Goal: Information Seeking & Learning: Check status

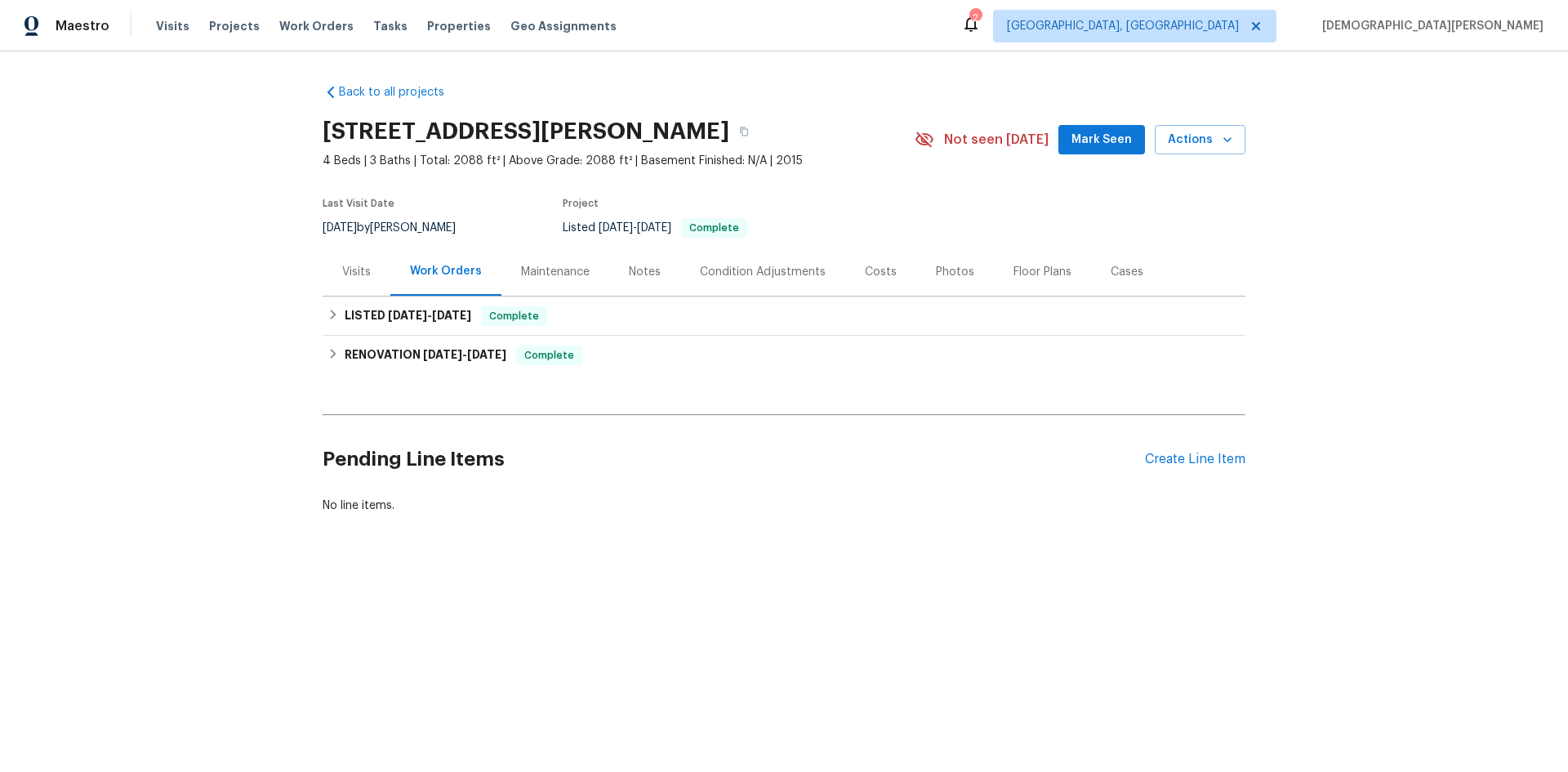
click at [617, 280] on div "Notes" at bounding box center [644, 272] width 71 height 48
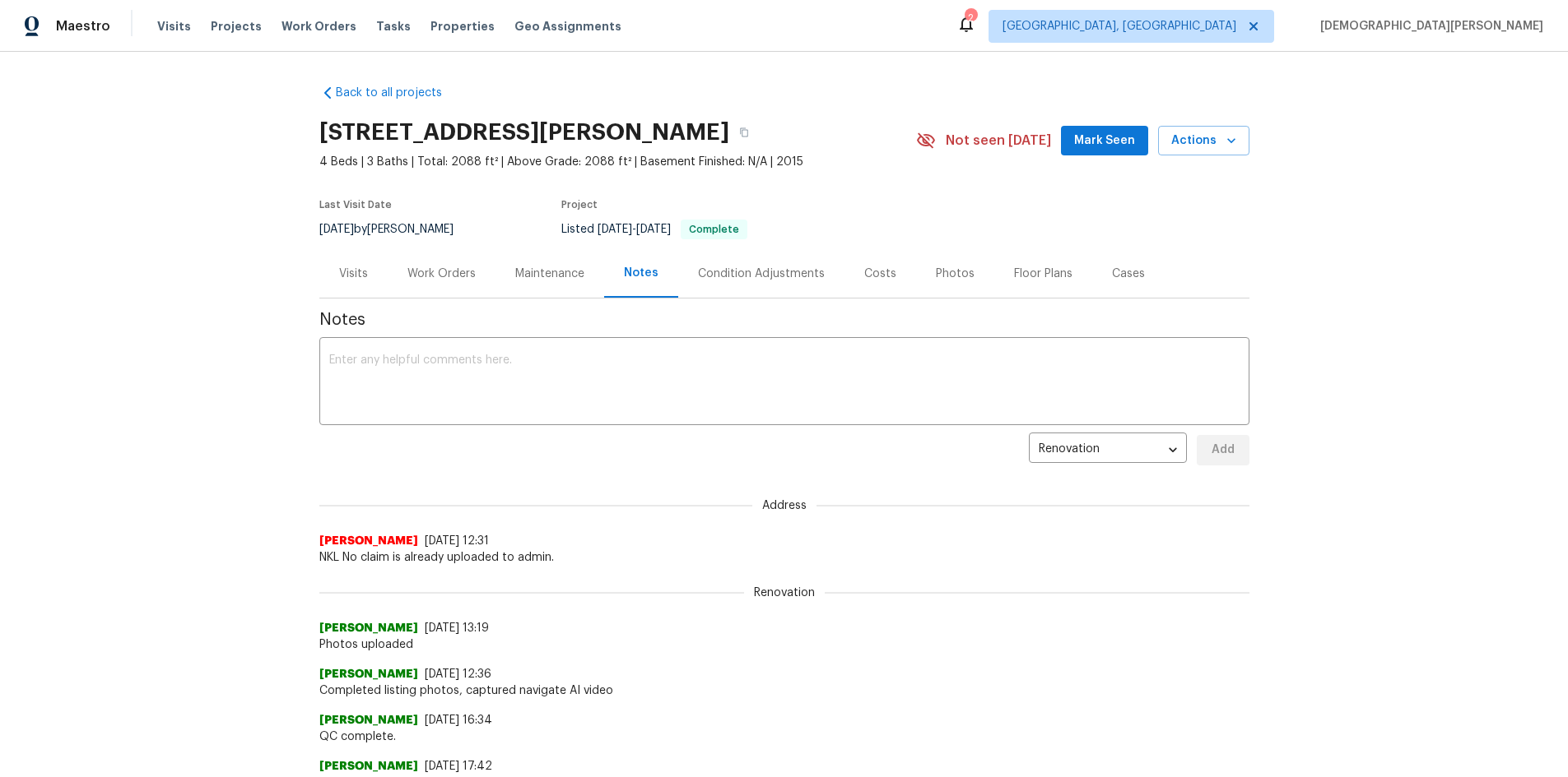
click at [352, 278] on div "Visits" at bounding box center [353, 274] width 29 height 16
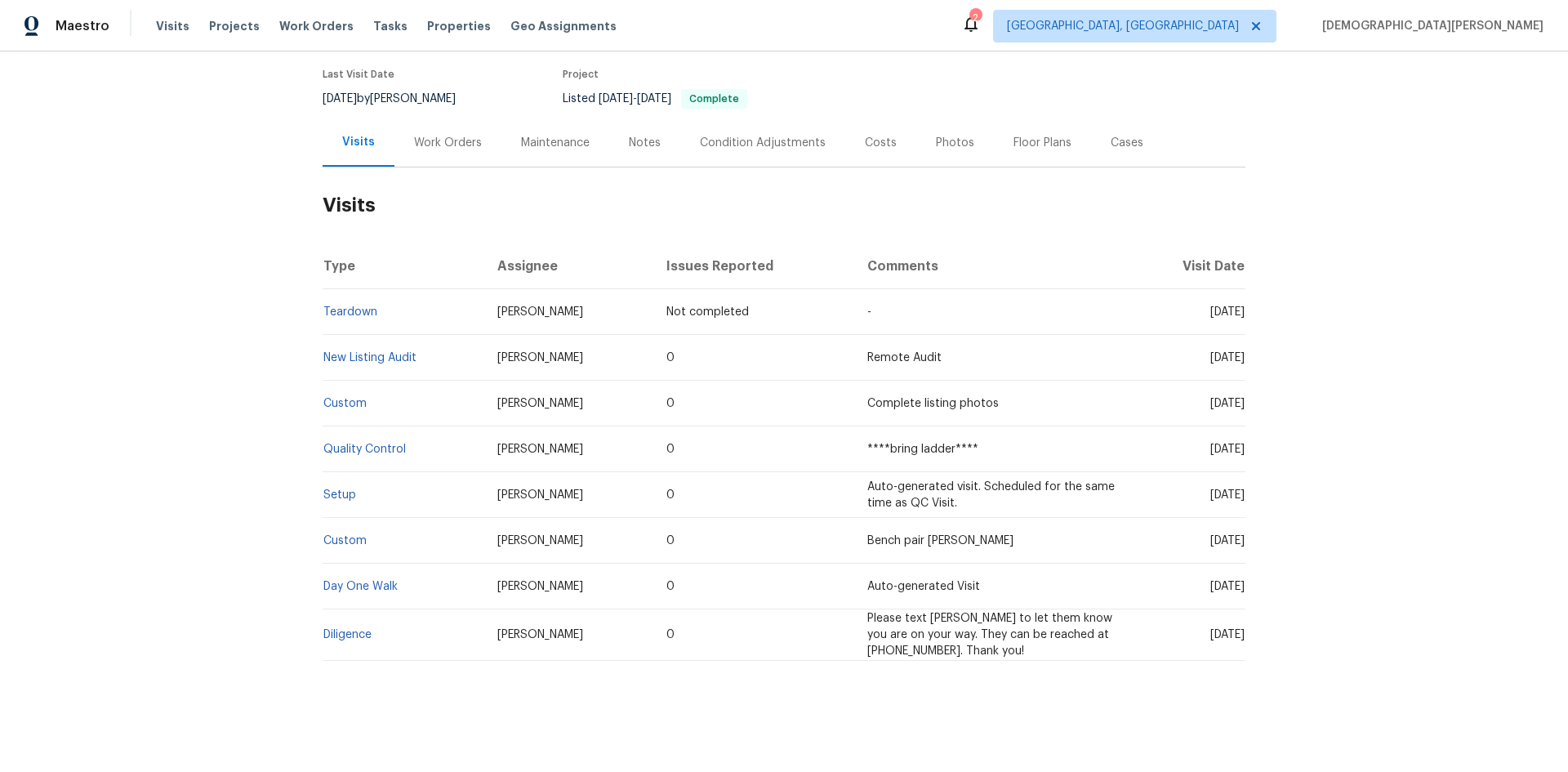
scroll to position [141, 0]
click at [352, 486] on td "Setup" at bounding box center [403, 495] width 162 height 46
click at [340, 490] on link "Setup" at bounding box center [340, 495] width 33 height 11
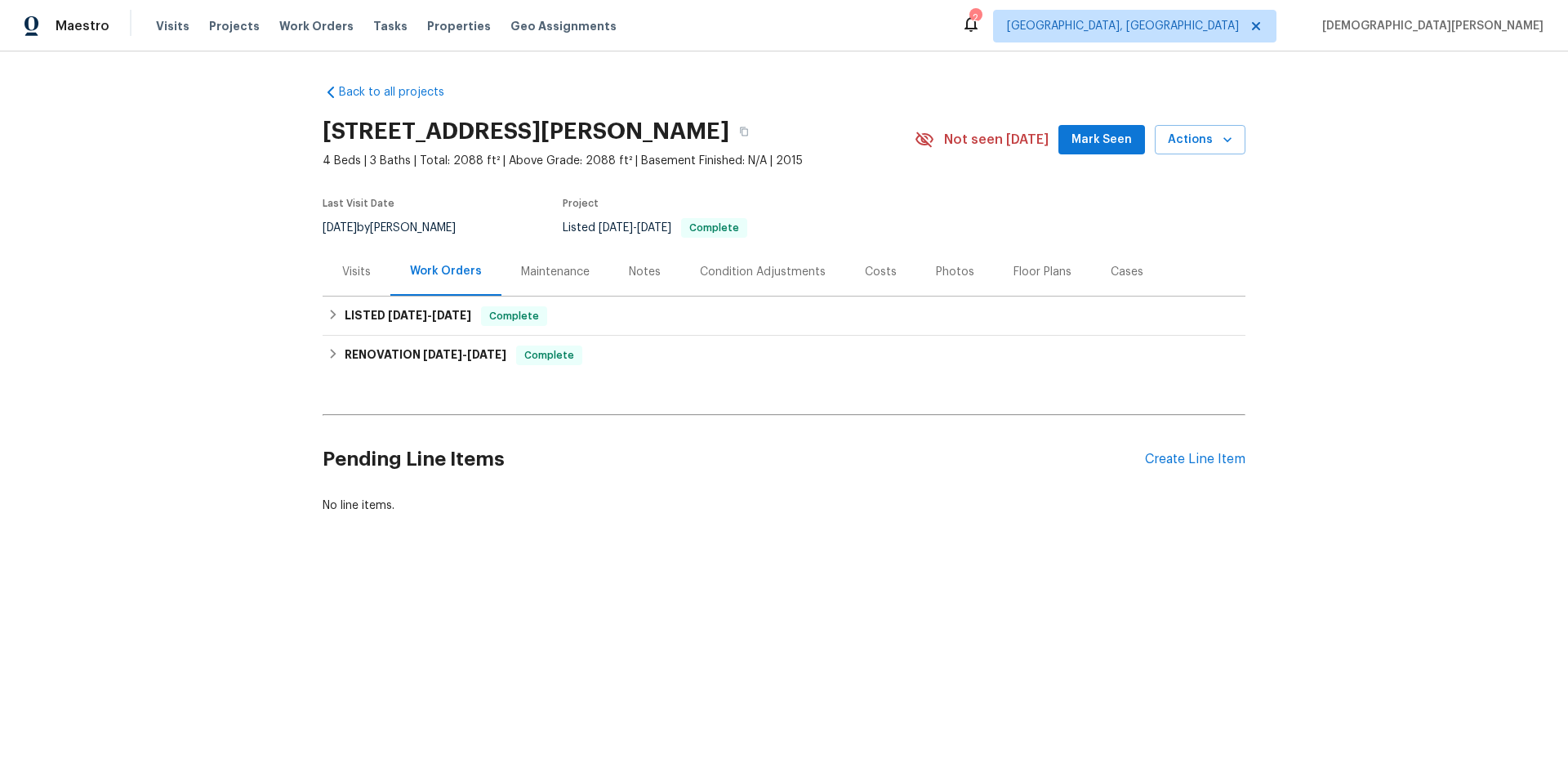
click at [341, 258] on div "Visits" at bounding box center [356, 272] width 68 height 48
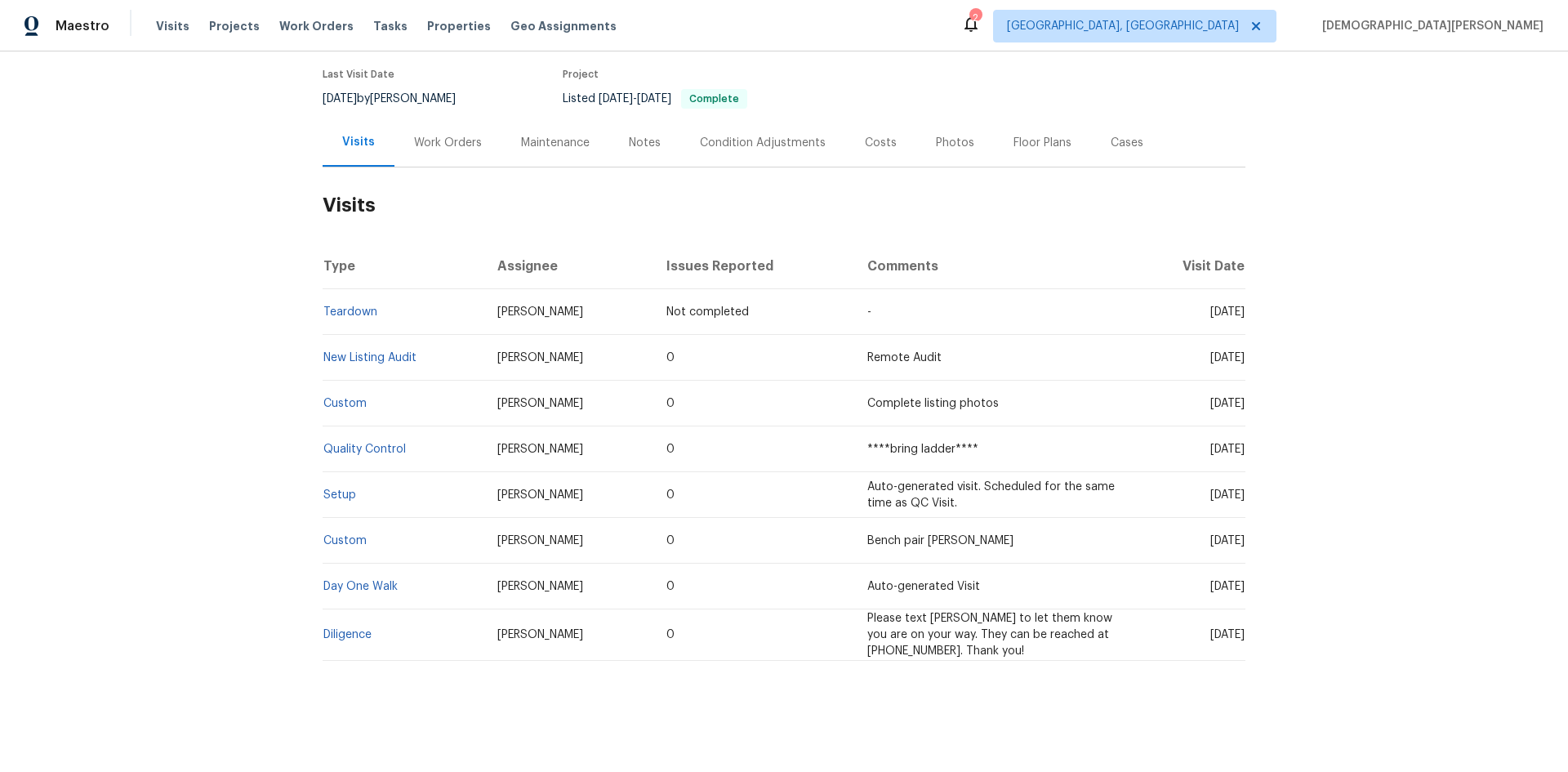
scroll to position [141, 0]
click at [348, 490] on span "Setup" at bounding box center [340, 495] width 33 height 11
click at [342, 490] on link "Setup" at bounding box center [340, 495] width 33 height 11
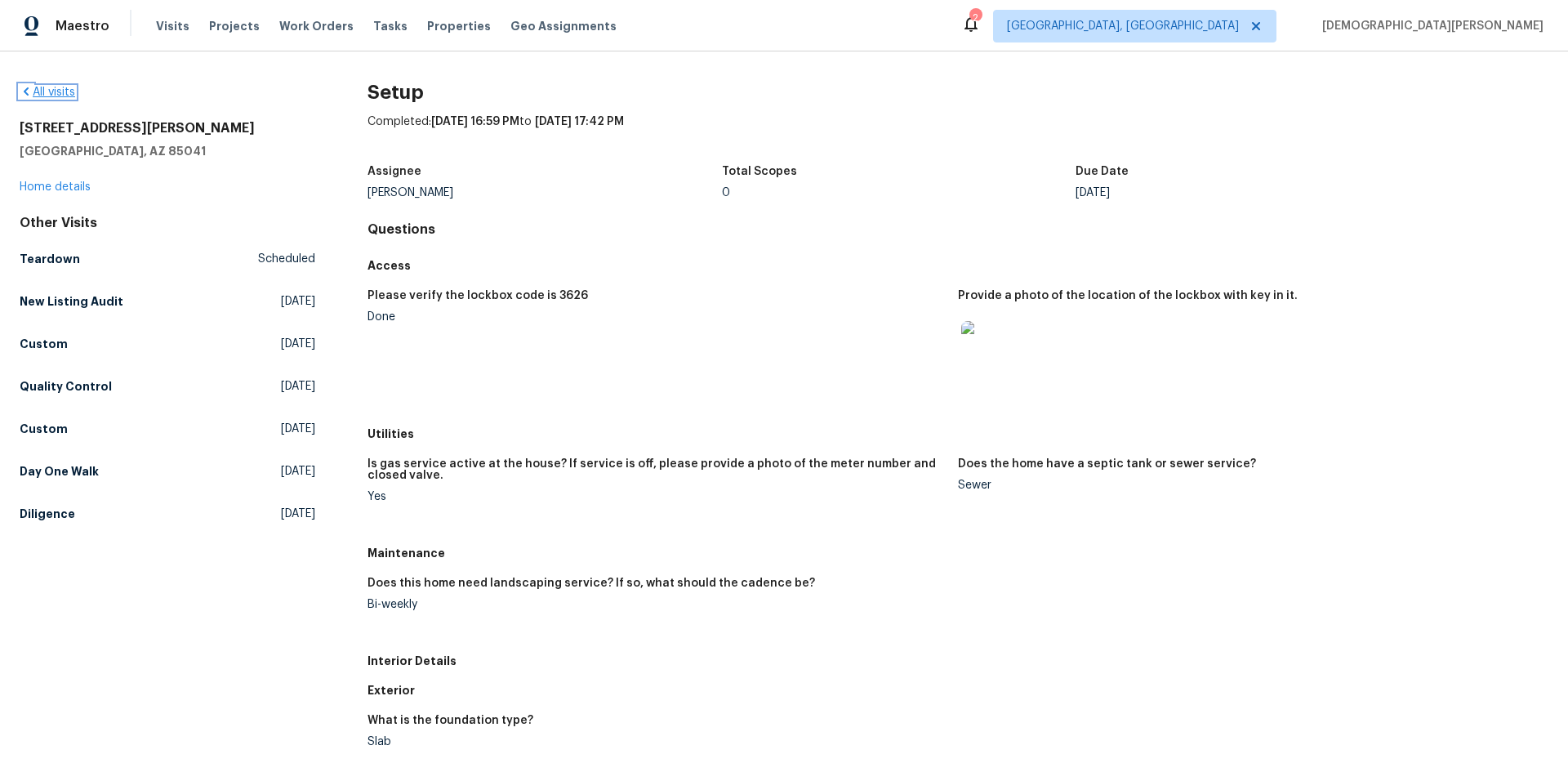
click at [71, 90] on link "All visits" at bounding box center [47, 92] width 56 height 11
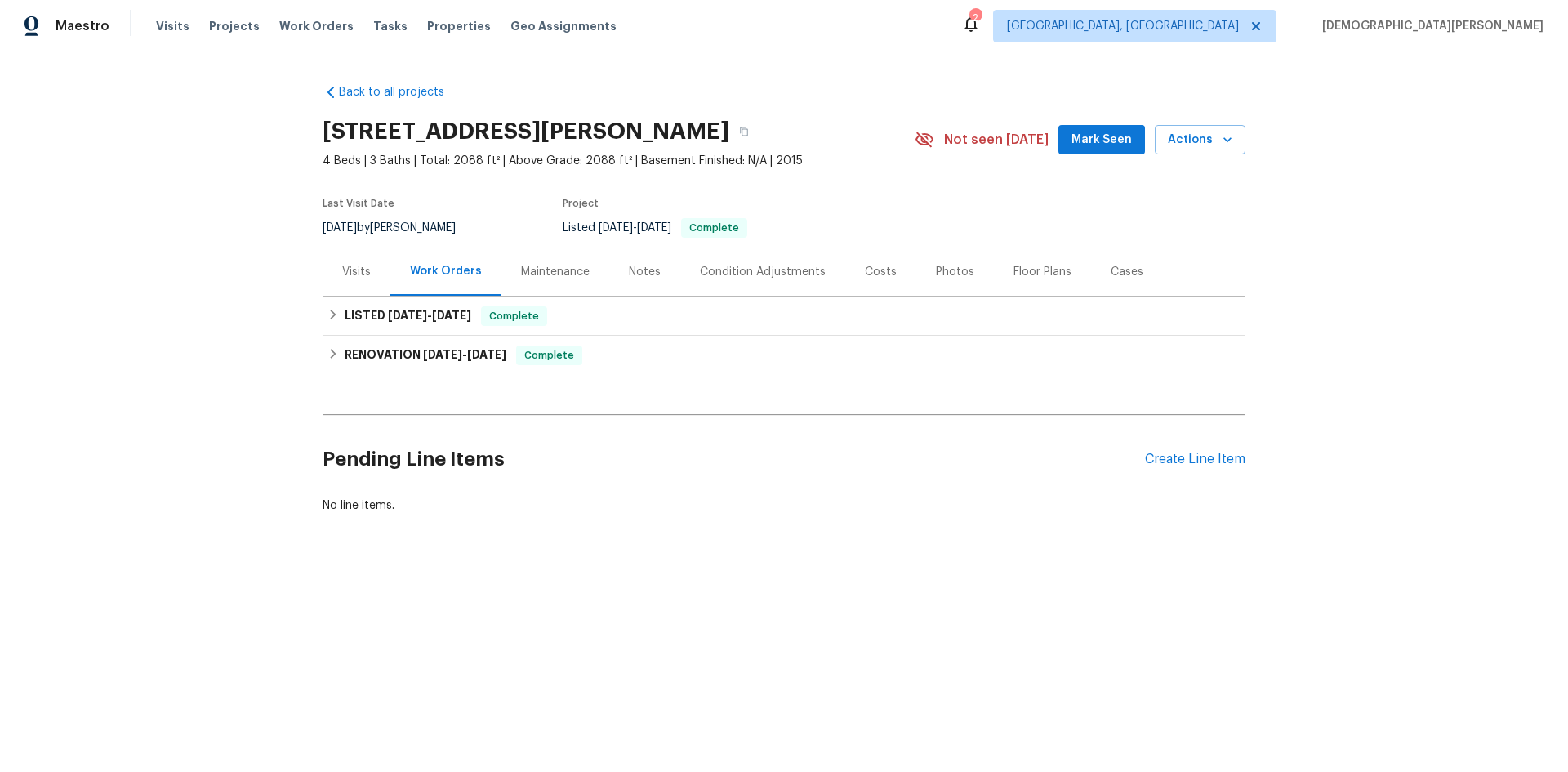
click at [779, 282] on div "Condition Adjustments" at bounding box center [763, 272] width 165 height 48
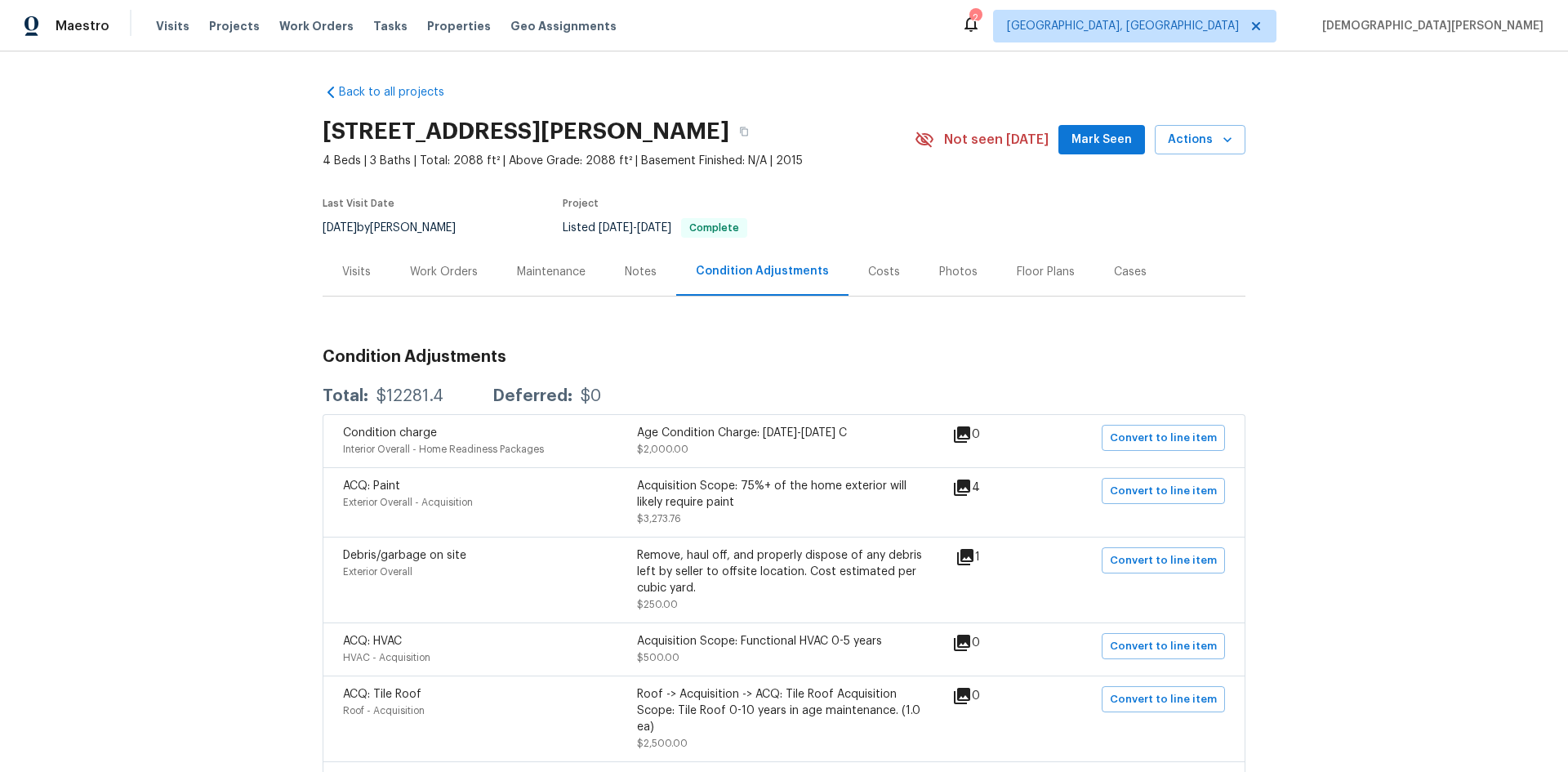
click at [637, 257] on div "Notes" at bounding box center [641, 272] width 71 height 48
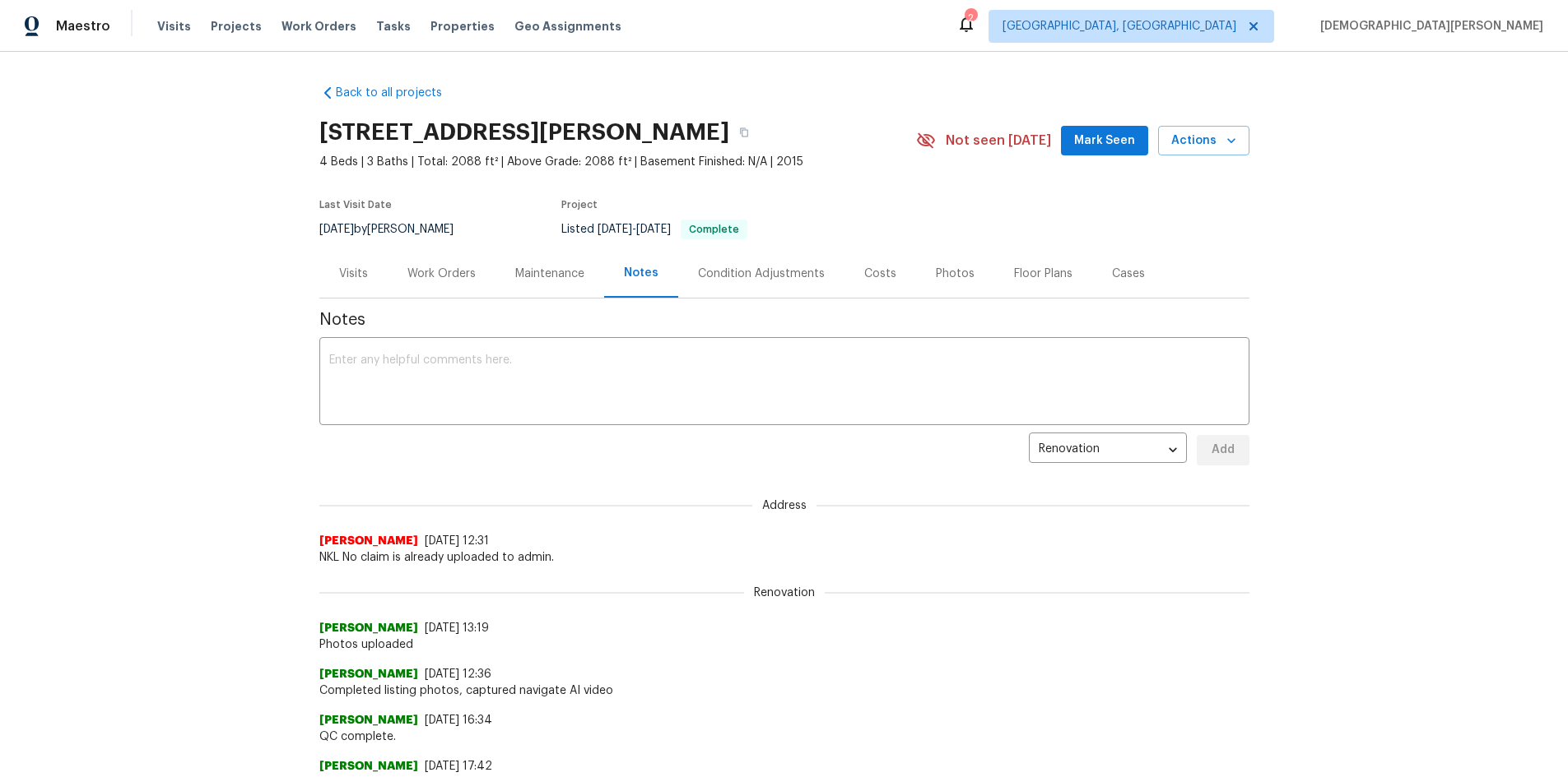
click at [373, 268] on div "Visits" at bounding box center [353, 274] width 68 height 49
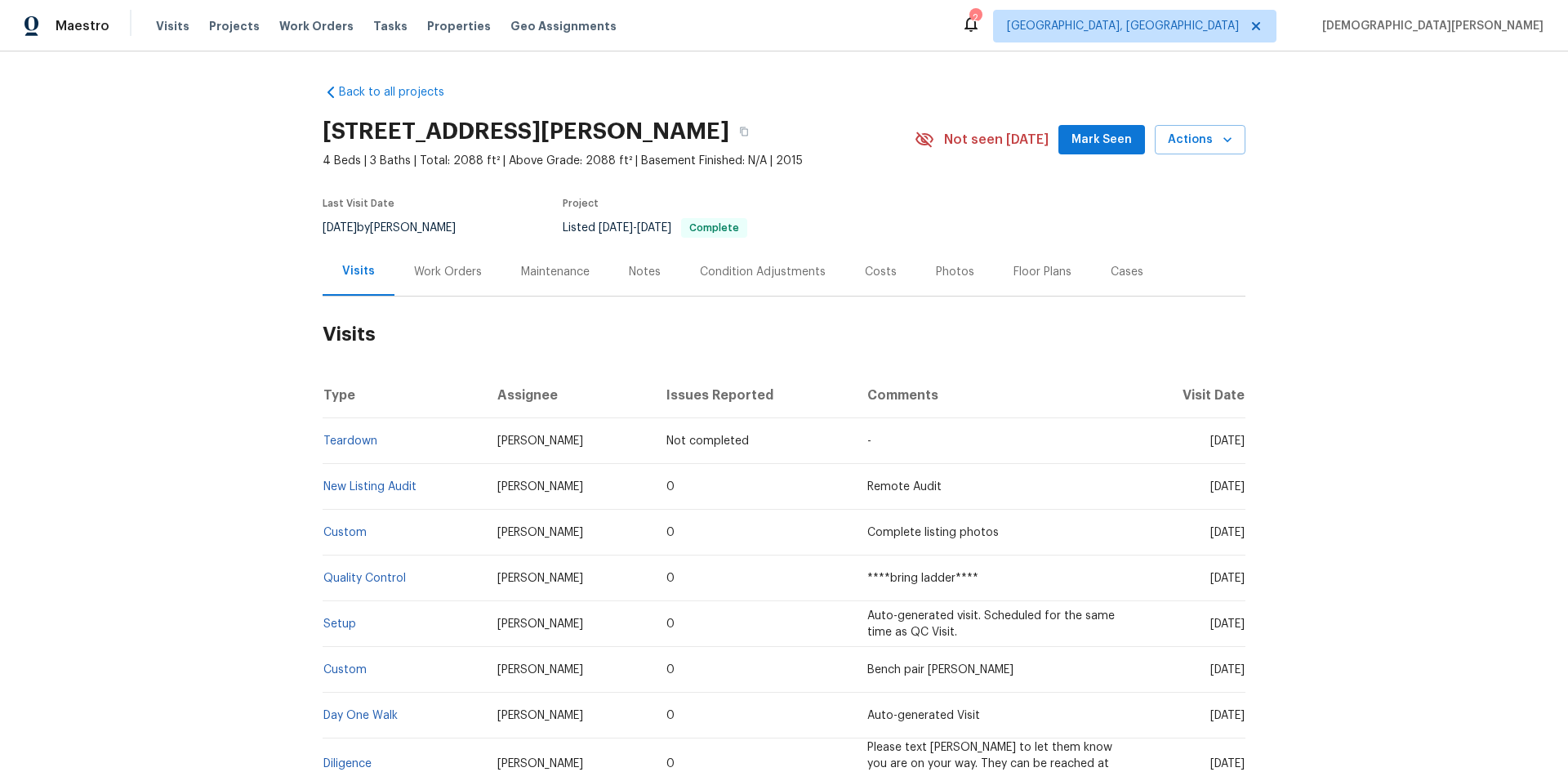
click at [440, 283] on div "Work Orders" at bounding box center [448, 272] width 107 height 48
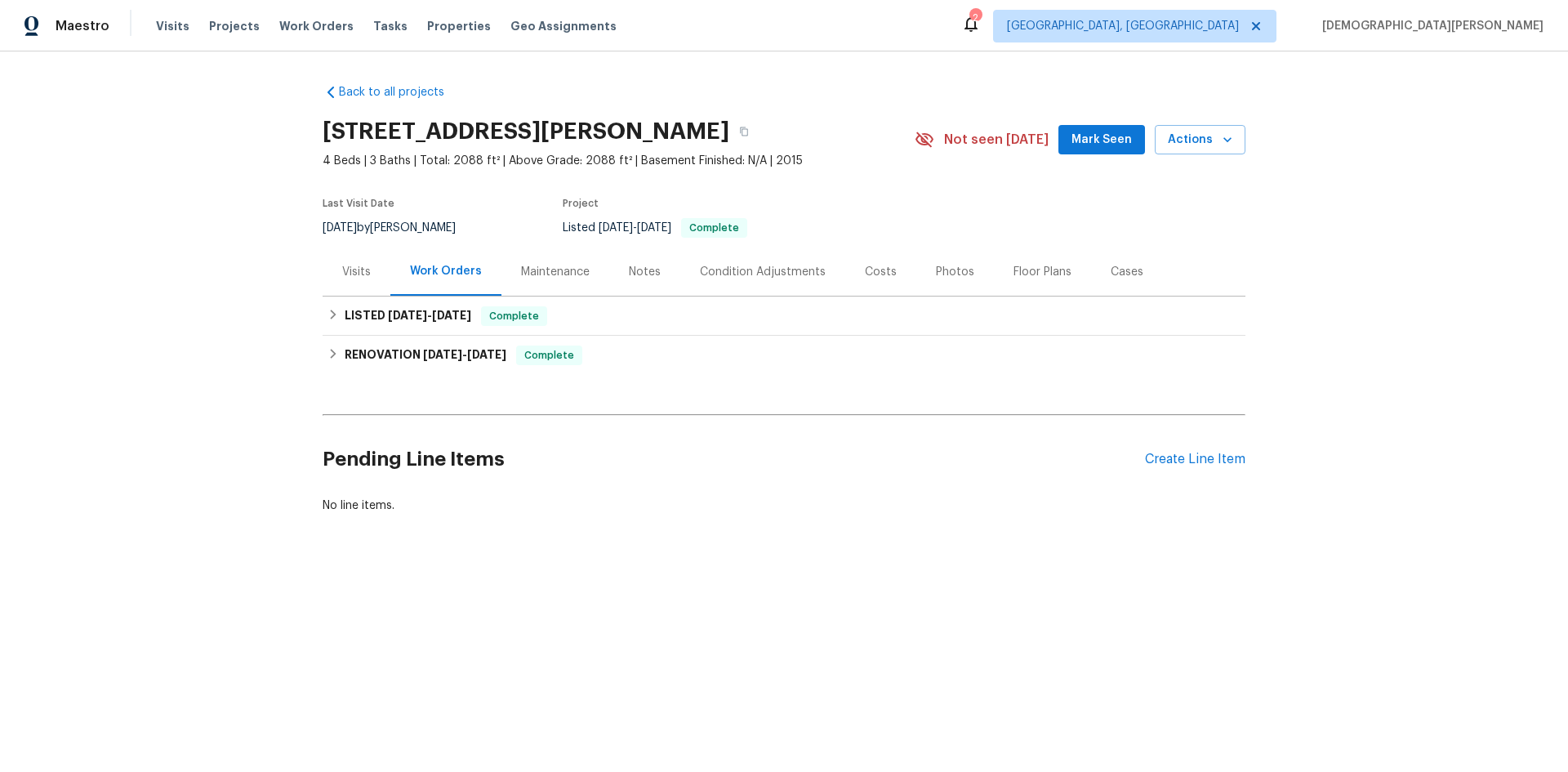
click at [565, 287] on div "Maintenance" at bounding box center [555, 272] width 108 height 48
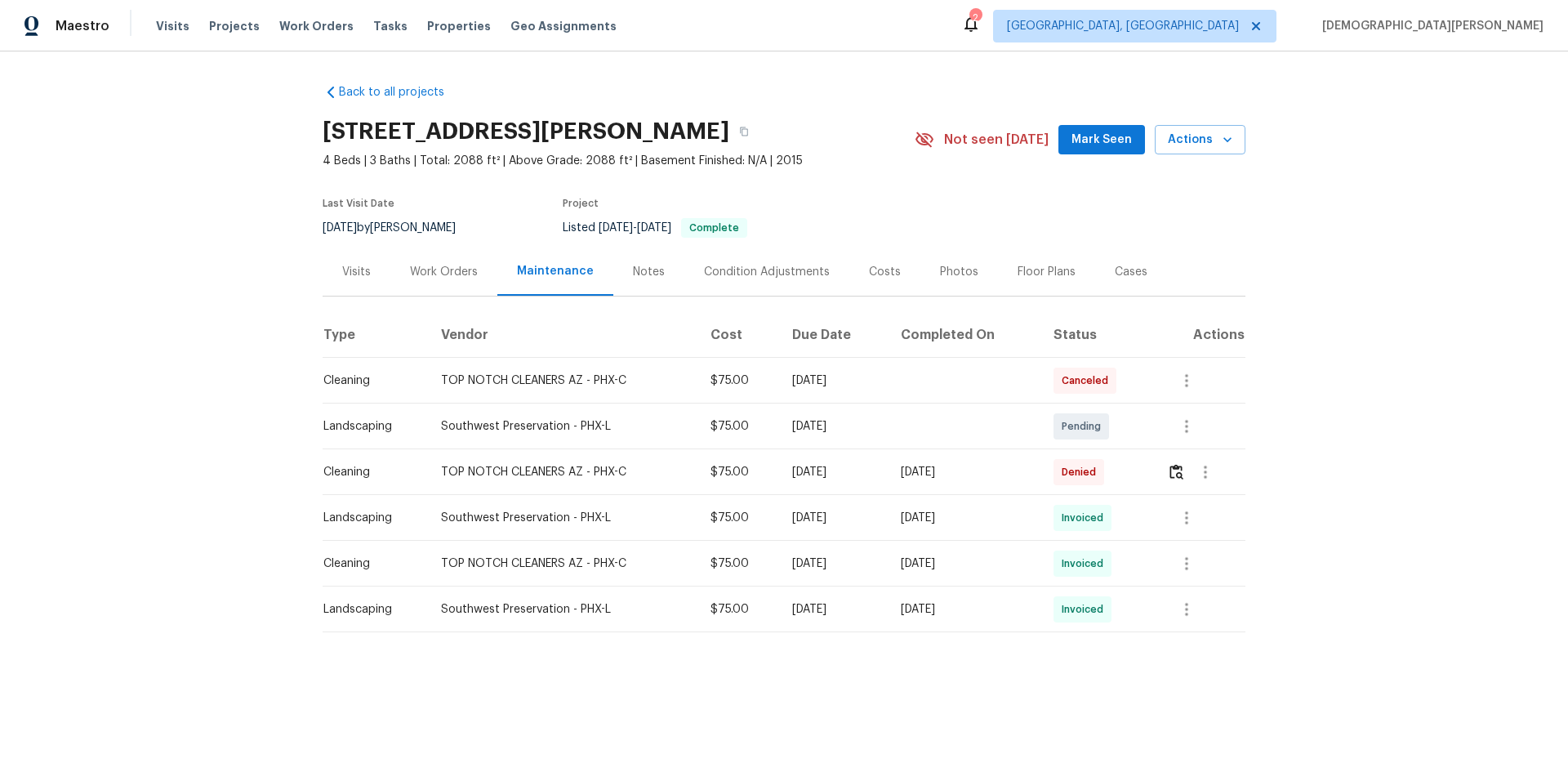
click at [421, 272] on div "Work Orders" at bounding box center [444, 272] width 68 height 16
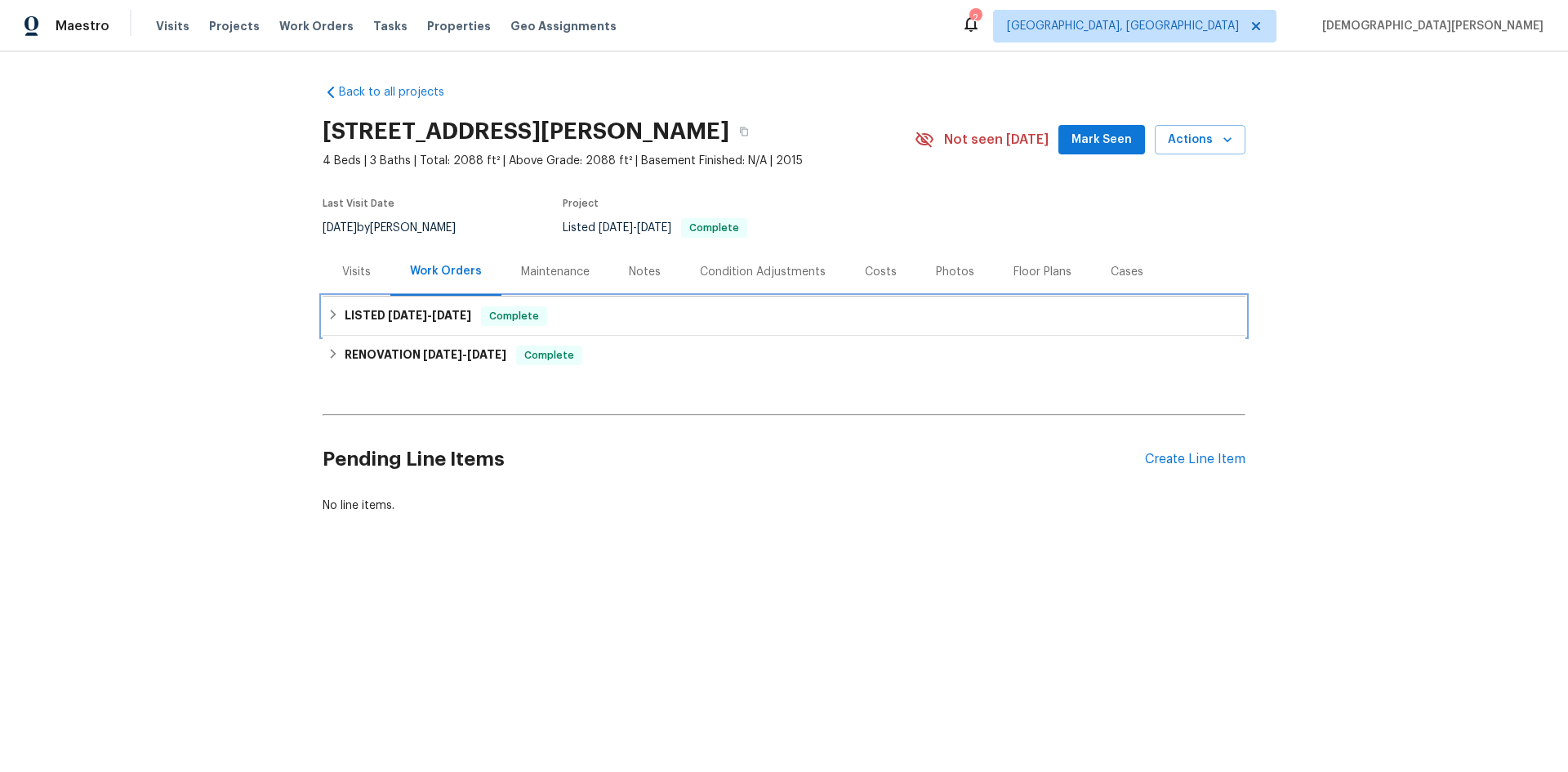
click at [386, 330] on div "LISTED [DATE] - [DATE] Complete" at bounding box center [784, 317] width 923 height 40
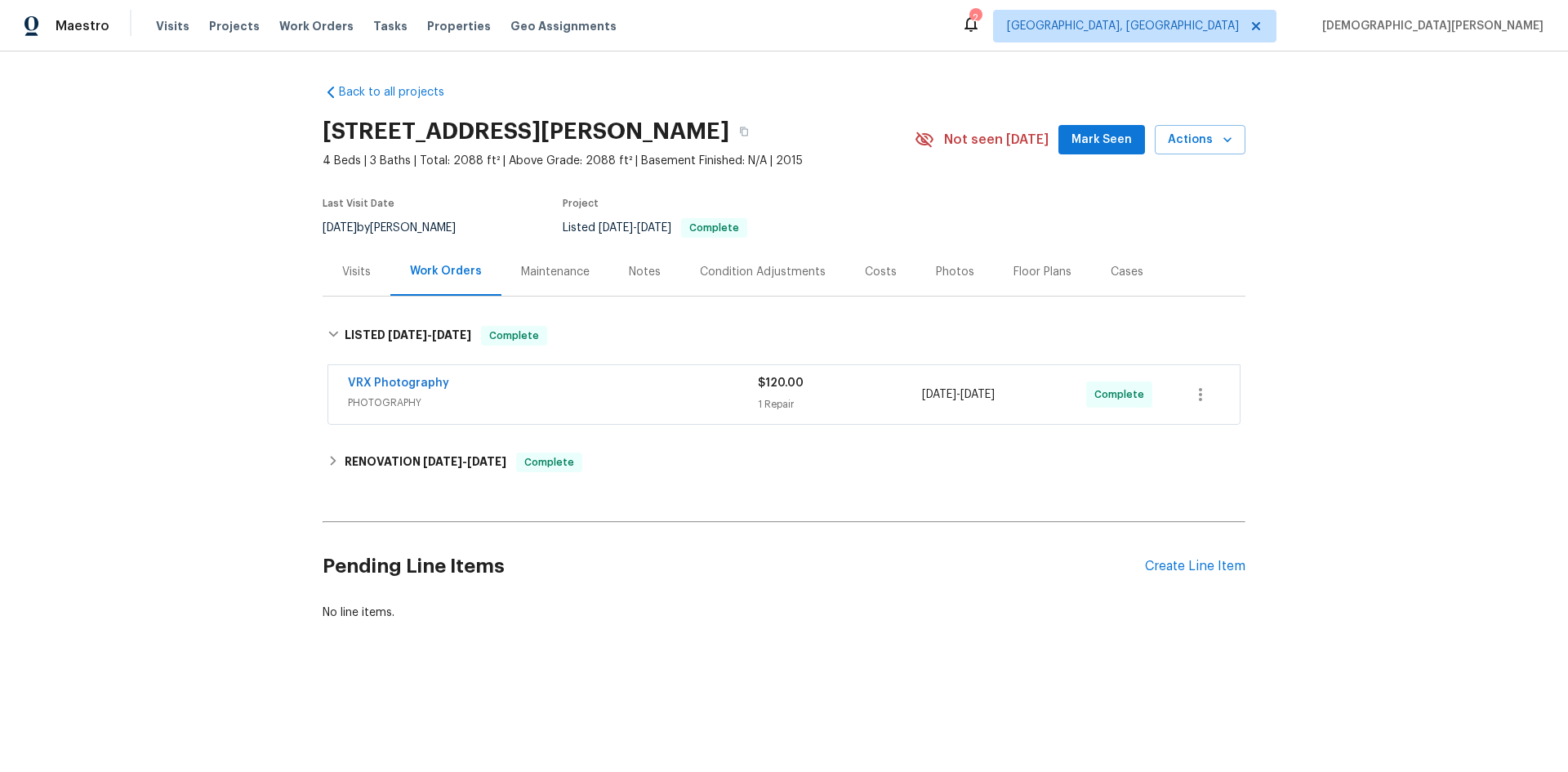
click at [421, 442] on div "Back to all projects [STREET_ADDRESS][PERSON_NAME] 4 Beds | 3 Baths | Total: 20…" at bounding box center [784, 353] width 923 height 563
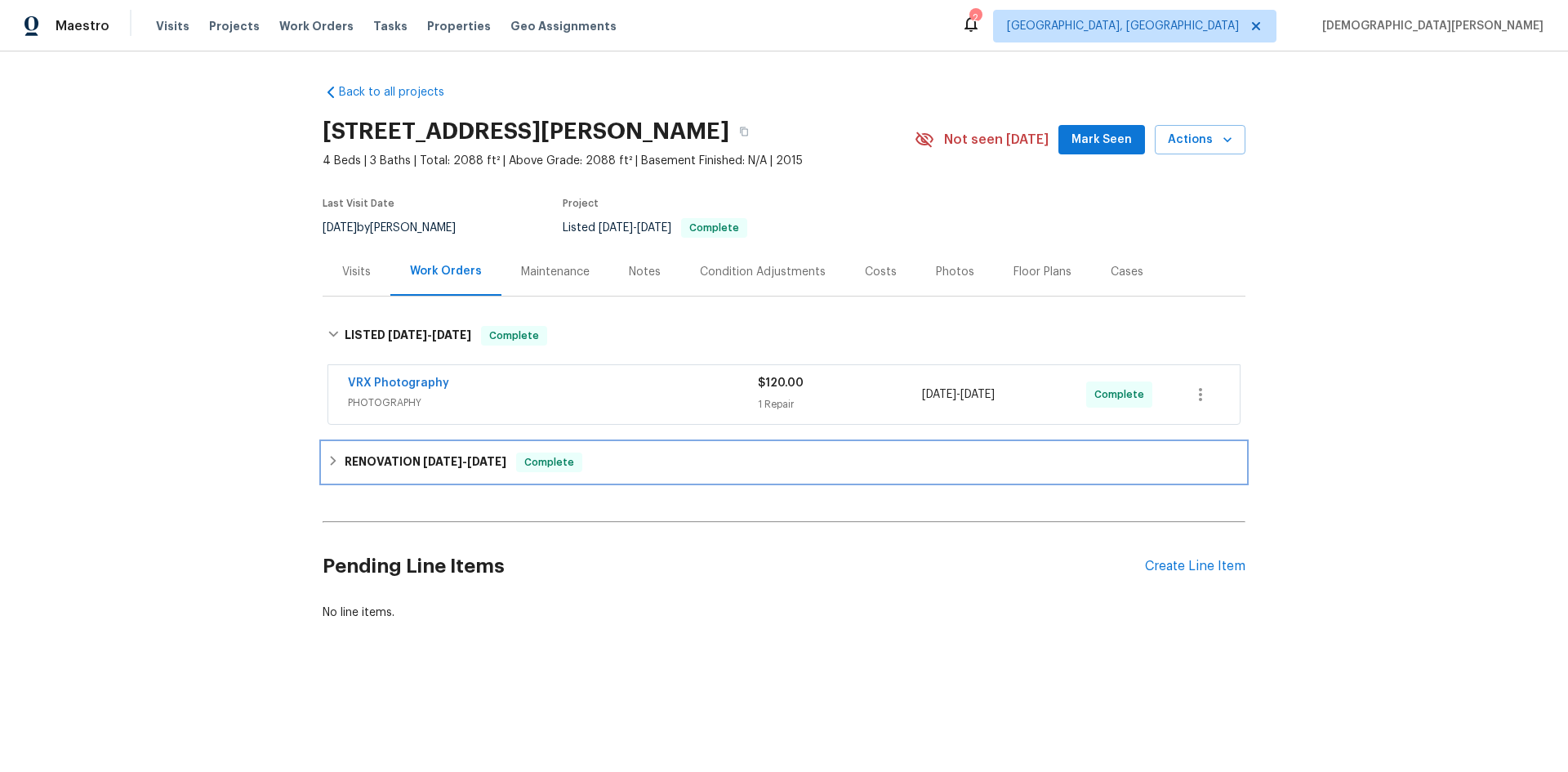
click at [427, 453] on h6 "RENOVATION [DATE] - [DATE]" at bounding box center [426, 462] width 162 height 20
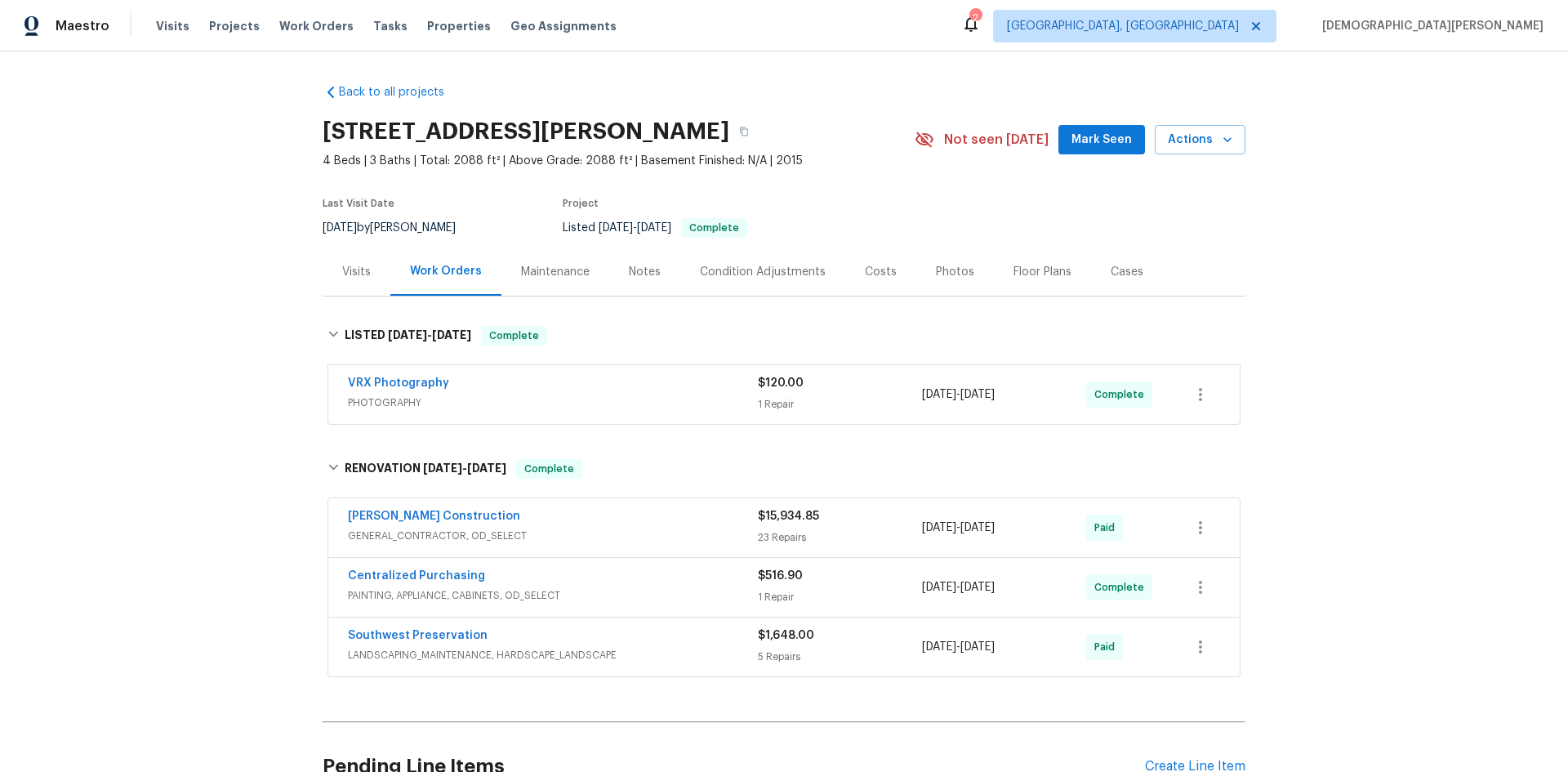
click at [559, 558] on div "Centralized Purchasing PAINTING, APPLIANCE, CABINETS, OD_SELECT $516.90 1 Repai…" at bounding box center [784, 588] width 913 height 60
click at [563, 536] on span "GENERAL_CONTRACTOR, OD_SELECT" at bounding box center [552, 535] width 410 height 16
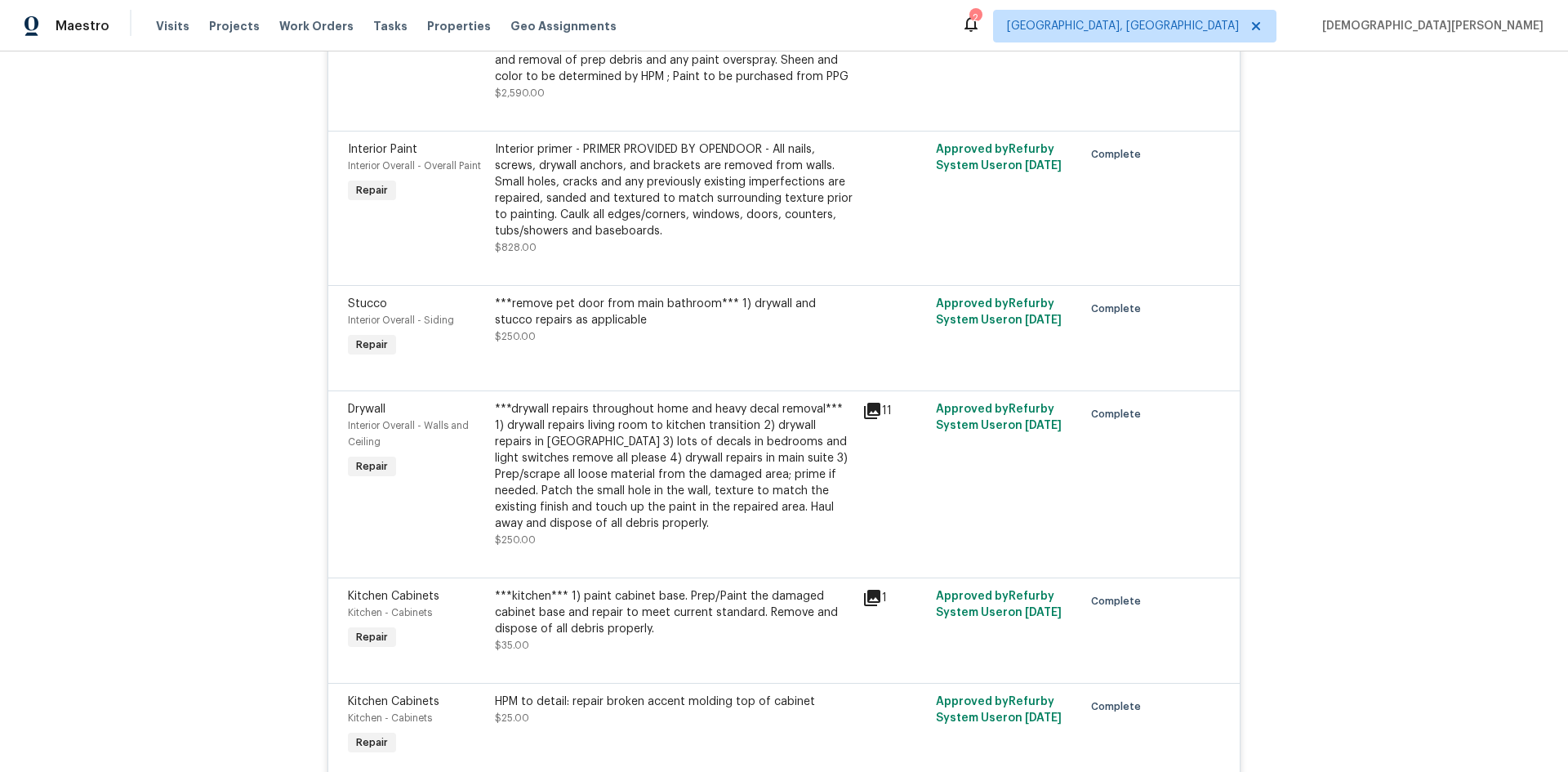
scroll to position [4249, 0]
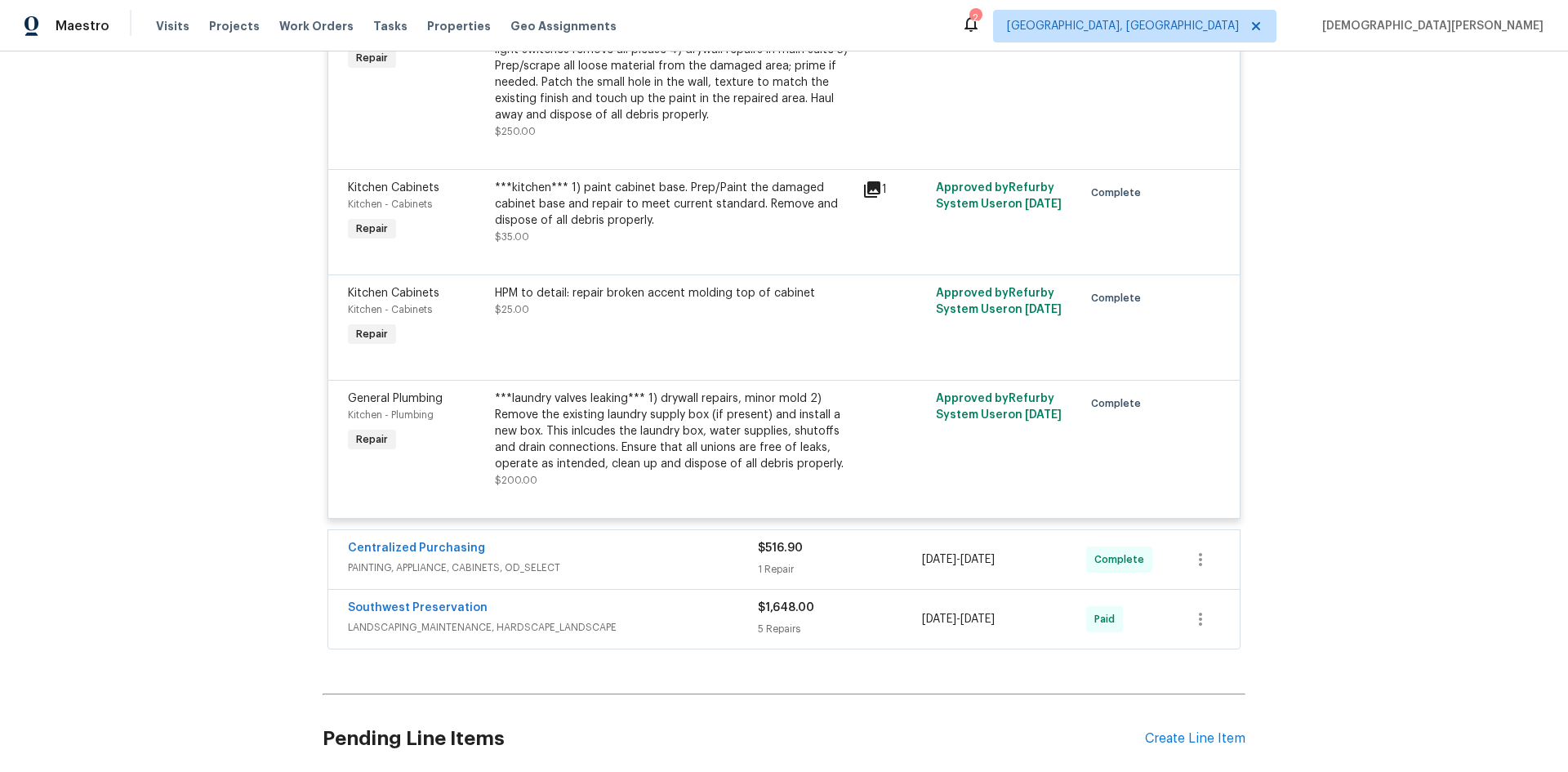
click at [573, 600] on div "Southwest Preservation" at bounding box center [552, 609] width 410 height 20
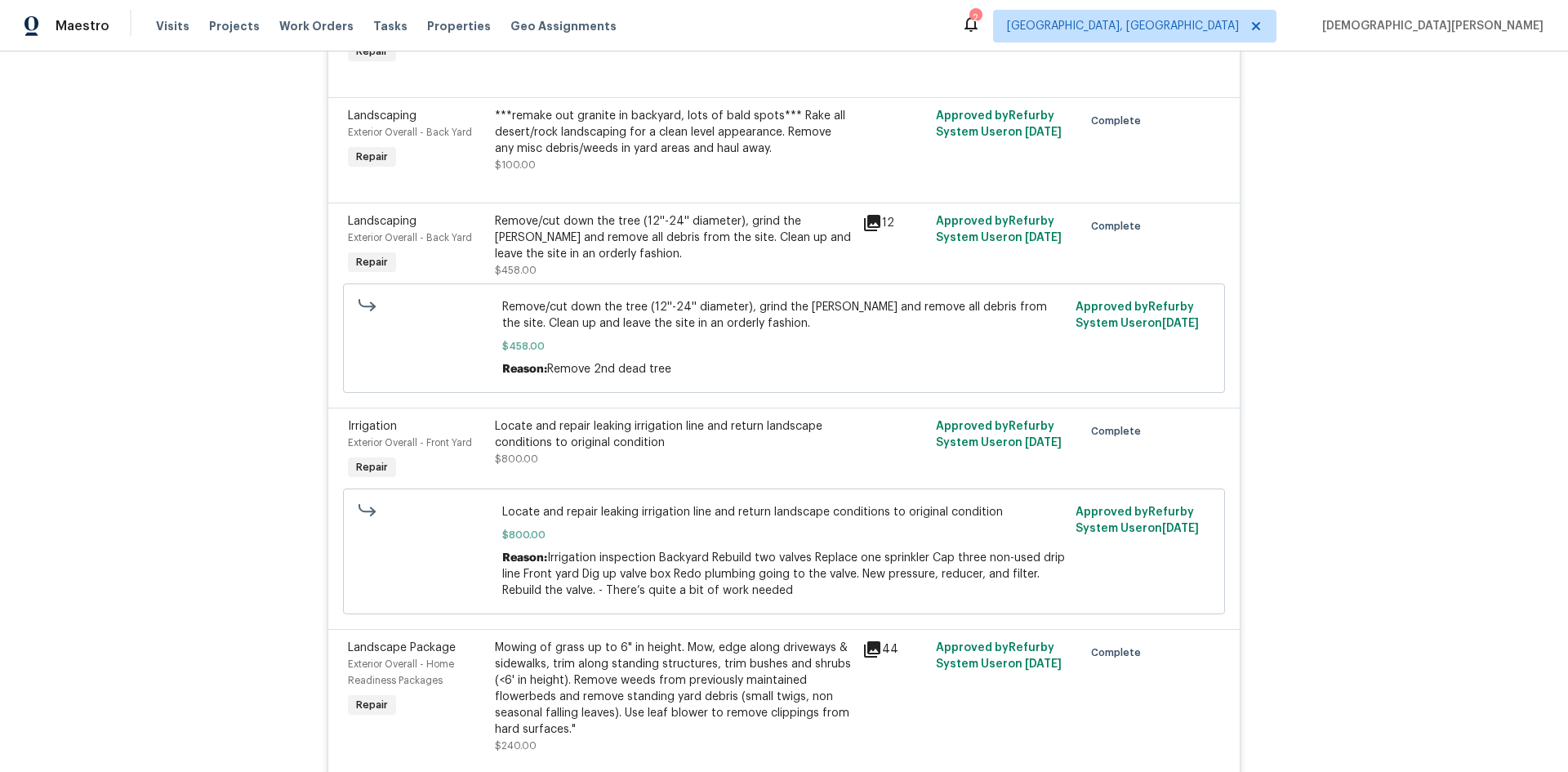
scroll to position [5239, 0]
